Goal: Transaction & Acquisition: Download file/media

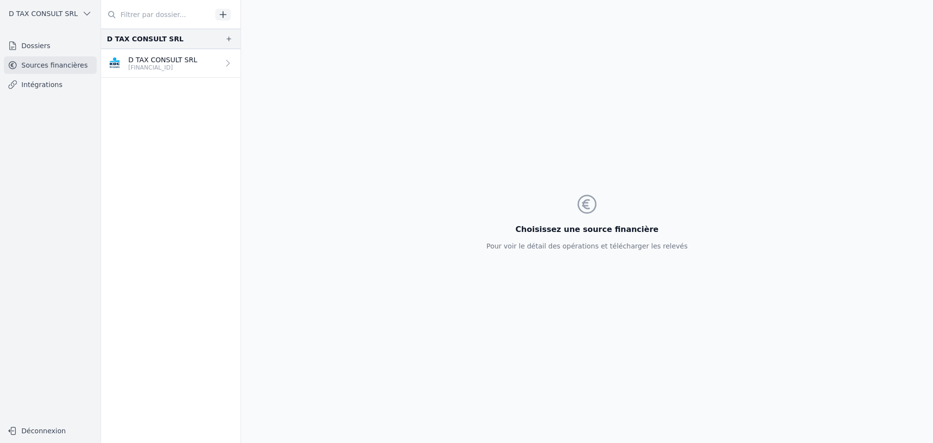
click at [148, 66] on p "[FINANCIAL_ID]" at bounding box center [162, 68] width 69 height 8
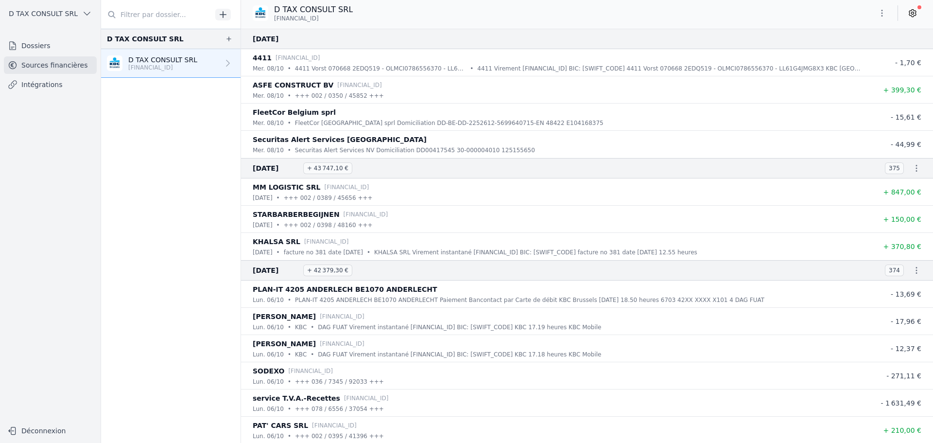
click at [912, 171] on icon "button" at bounding box center [917, 168] width 10 height 10
click at [898, 184] on link "Télécharger le CODA" at bounding box center [885, 186] width 86 height 18
click at [913, 172] on icon "button" at bounding box center [917, 168] width 10 height 10
click at [894, 201] on link "Télécharger le PDF" at bounding box center [885, 203] width 86 height 17
click at [912, 271] on icon "button" at bounding box center [917, 270] width 10 height 10
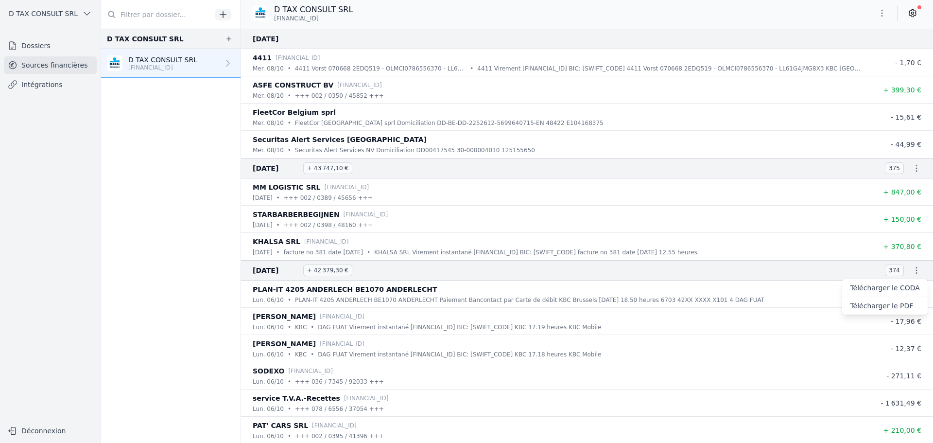
click at [898, 291] on link "Télécharger le CODA" at bounding box center [885, 288] width 86 height 18
click at [913, 269] on icon "button" at bounding box center [917, 270] width 10 height 10
click at [890, 304] on link "Télécharger le PDF" at bounding box center [885, 305] width 86 height 17
